Goal: Task Accomplishment & Management: Manage account settings

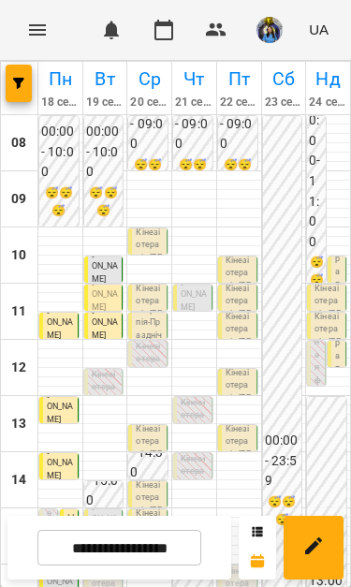
scroll to position [231, 0]
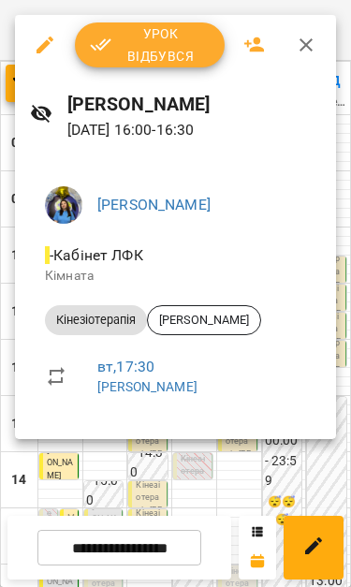
click at [244, 467] on div at bounding box center [175, 293] width 351 height 587
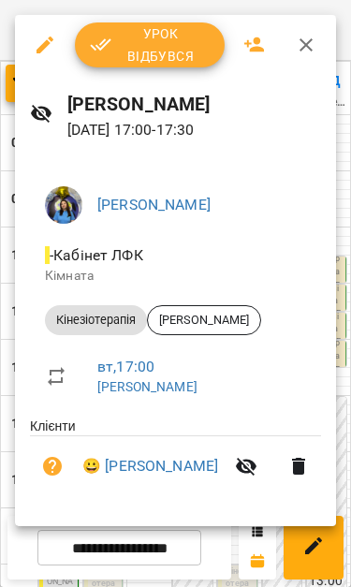
click at [310, 51] on icon "button" at bounding box center [306, 45] width 22 height 22
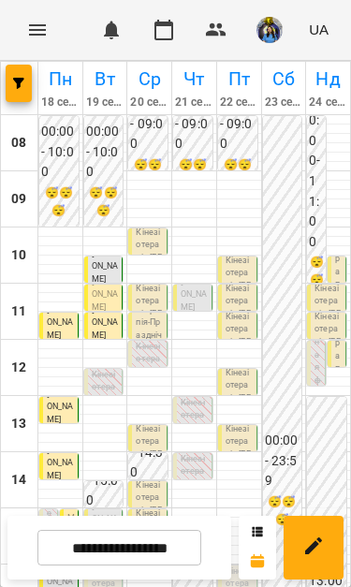
scroll to position [168, 0]
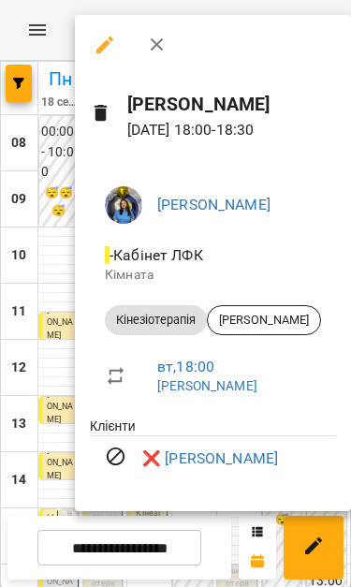
click at [43, 375] on div at bounding box center [175, 293] width 351 height 587
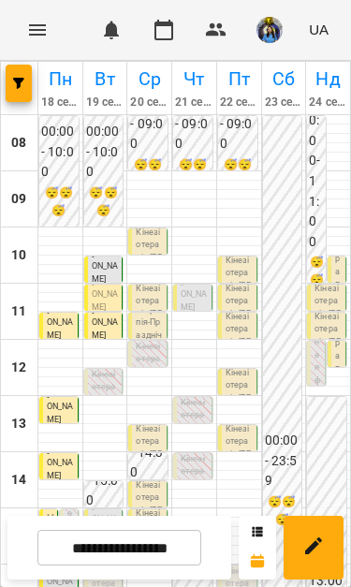
scroll to position [215, 0]
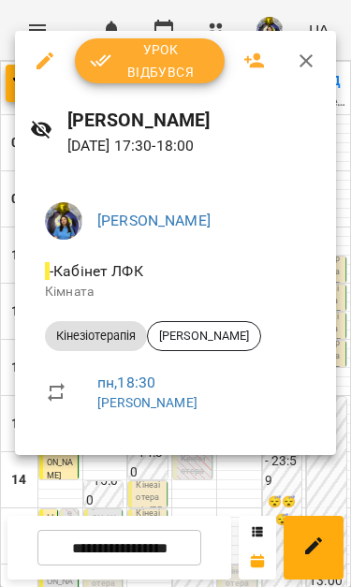
click at [64, 487] on div at bounding box center [175, 293] width 351 height 587
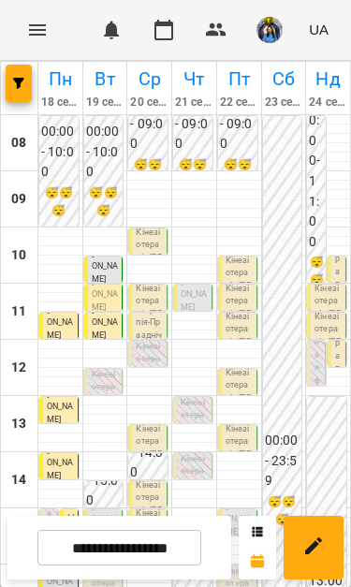
scroll to position [152, 0]
click at [243, 501] on span "[PERSON_NAME]" at bounding box center [238, 518] width 26 height 35
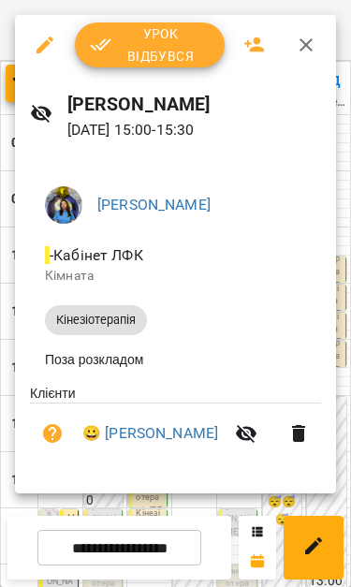
click at [214, 493] on div "Свириденко Аня - Кабінет ЛФК Кімната Кінезіотерапія Поза розкладом Клієнти 😀 Ва…" at bounding box center [175, 324] width 321 height 337
click at [318, 42] on button "button" at bounding box center [305, 44] width 45 height 45
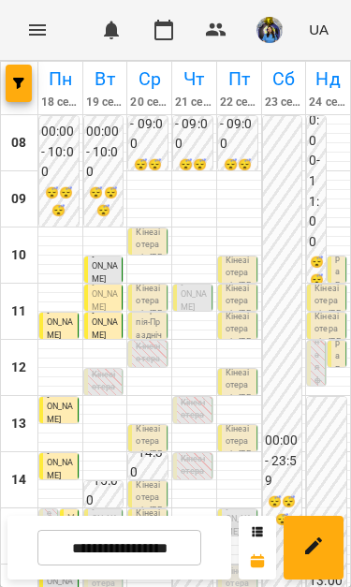
scroll to position [281, 0]
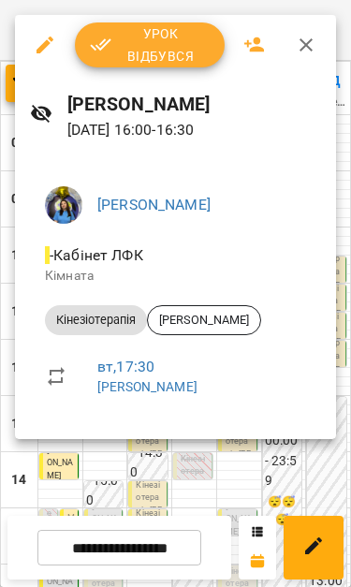
click at [253, 467] on div at bounding box center [175, 293] width 351 height 587
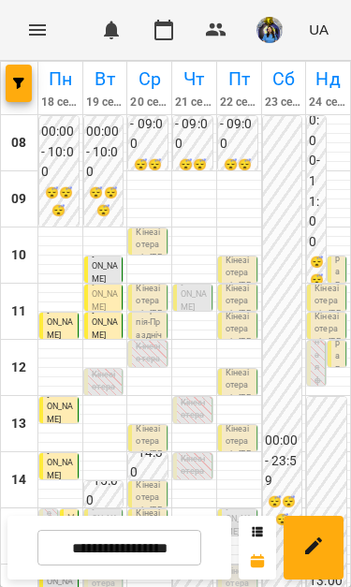
scroll to position [149, 0]
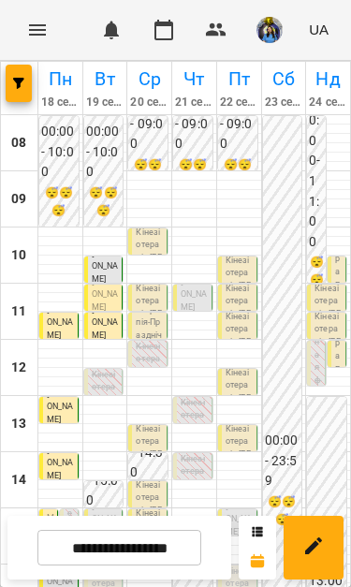
scroll to position [277, 0]
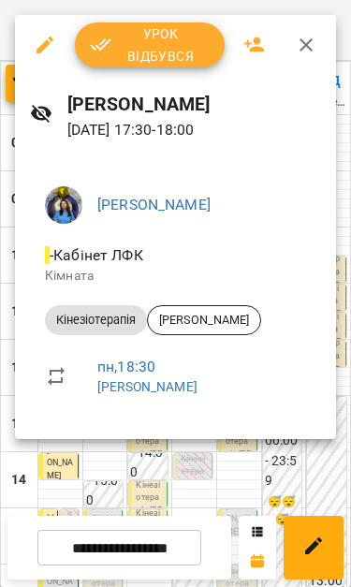
click at [260, 452] on div at bounding box center [175, 293] width 351 height 587
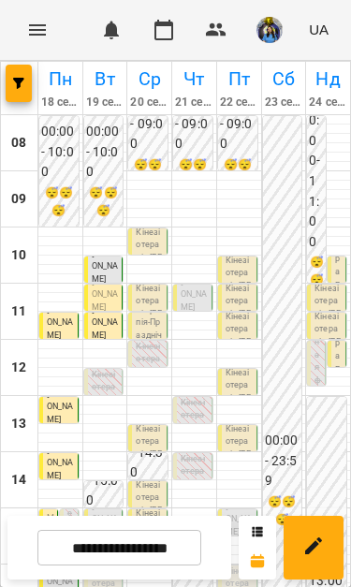
click at [99, 501] on span "[PERSON_NAME]" at bounding box center [105, 518] width 26 height 35
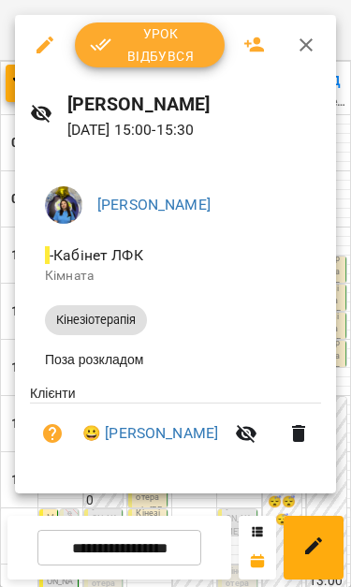
click at [208, 513] on div at bounding box center [175, 293] width 351 height 587
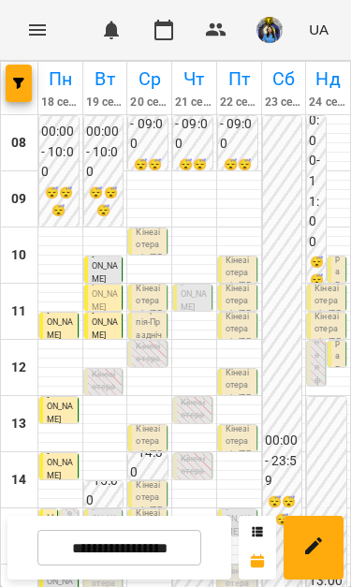
click at [93, 530] on span "[PERSON_NAME]" at bounding box center [105, 547] width 26 height 35
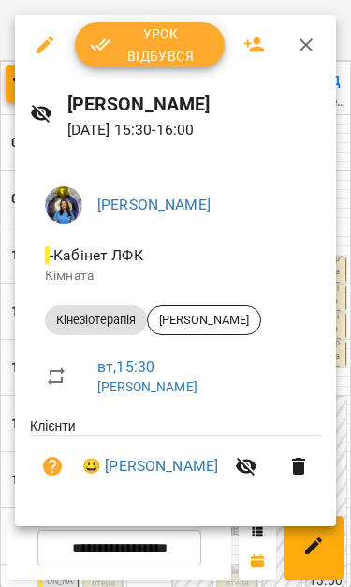
click at [7, 199] on div at bounding box center [175, 293] width 351 height 587
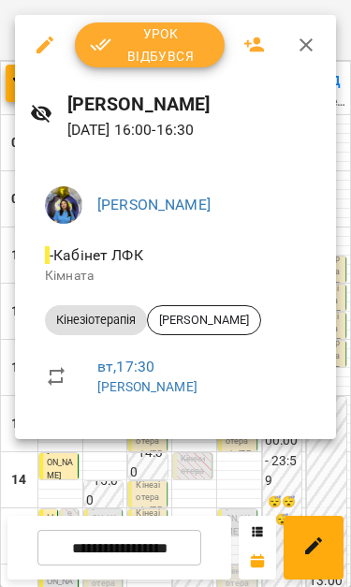
click at [247, 460] on div at bounding box center [175, 293] width 351 height 587
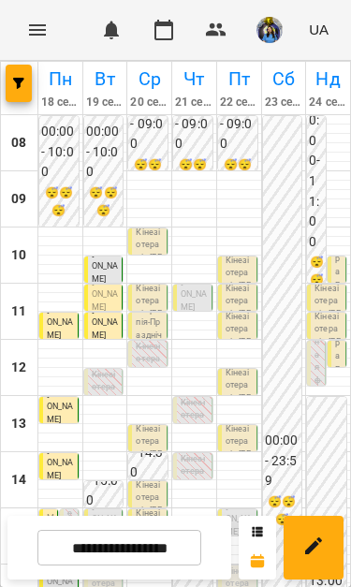
scroll to position [225, 0]
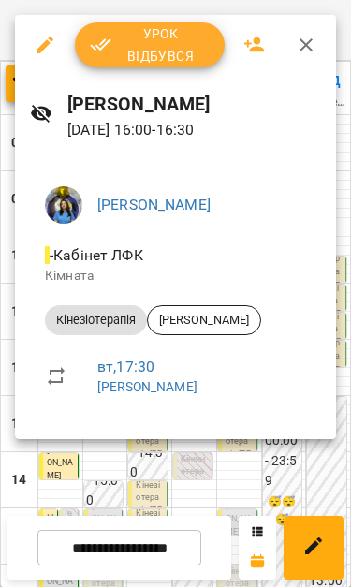
click at [237, 468] on div at bounding box center [175, 293] width 351 height 587
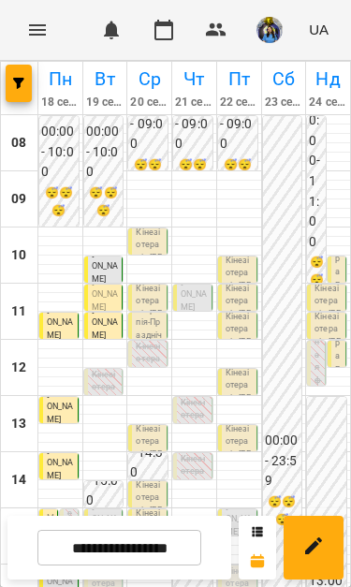
scroll to position [286, 0]
